Goal: Navigation & Orientation: Find specific page/section

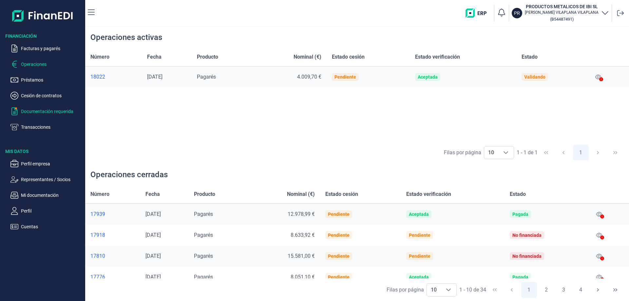
click at [37, 111] on p "Documentación requerida" at bounding box center [52, 111] width 62 height 8
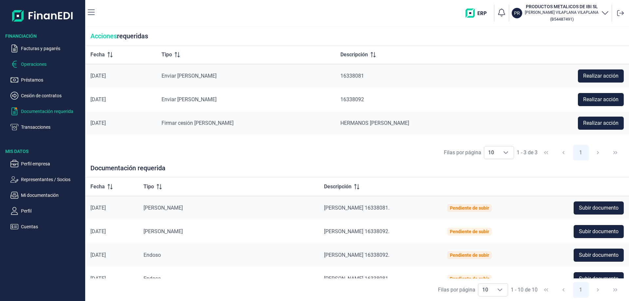
click at [33, 63] on p "Operaciones" at bounding box center [52, 64] width 62 height 8
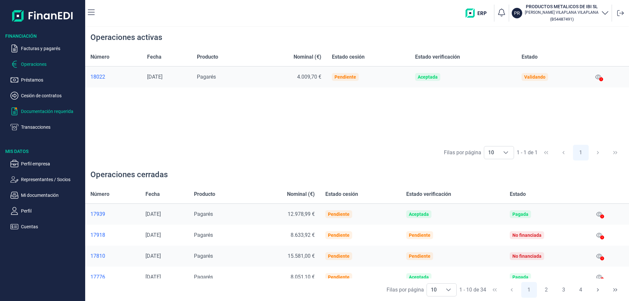
click at [38, 110] on p "Documentación requerida" at bounding box center [52, 111] width 62 height 8
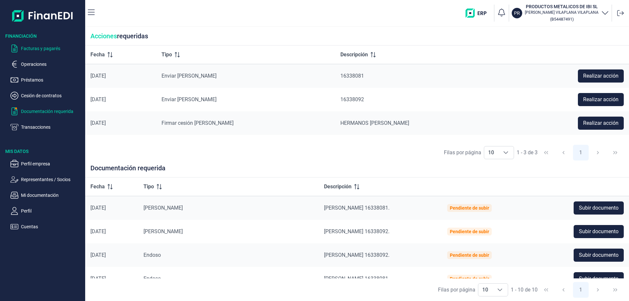
click at [38, 46] on p "Facturas y pagarés" at bounding box center [52, 49] width 62 height 8
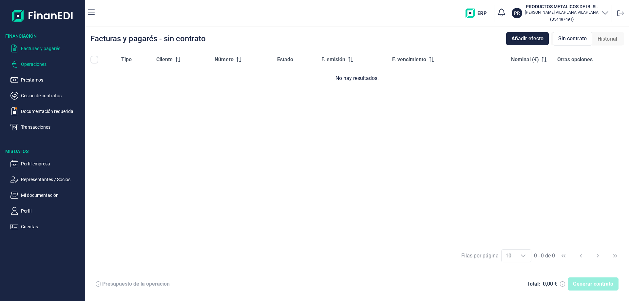
click at [37, 63] on p "Operaciones" at bounding box center [52, 64] width 62 height 8
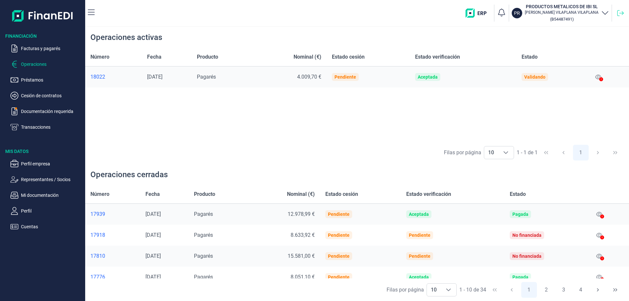
click at [621, 11] on icon at bounding box center [620, 13] width 7 height 7
